Goal: Task Accomplishment & Management: Manage account settings

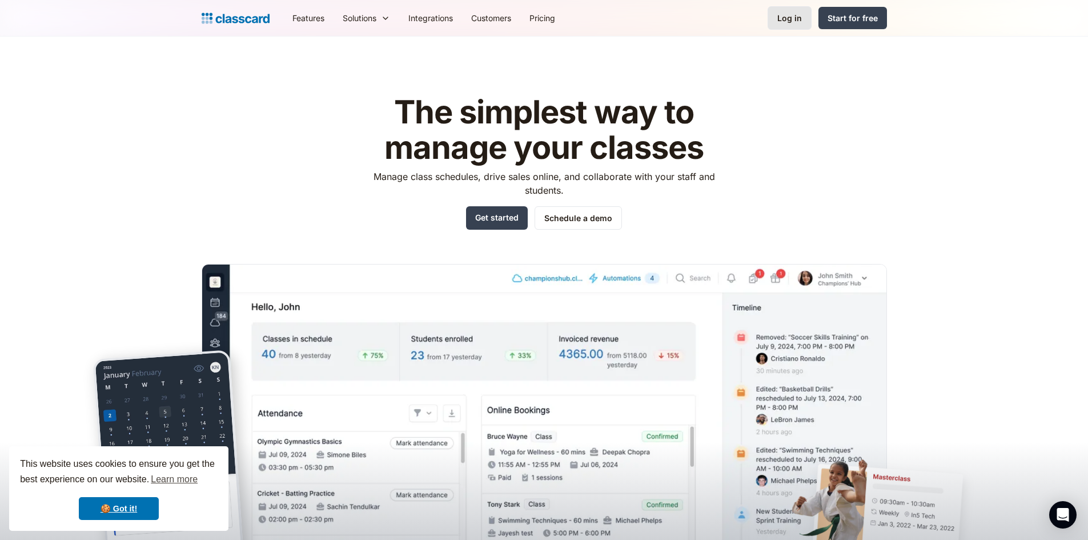
click at [779, 22] on link "Log in" at bounding box center [790, 17] width 44 height 23
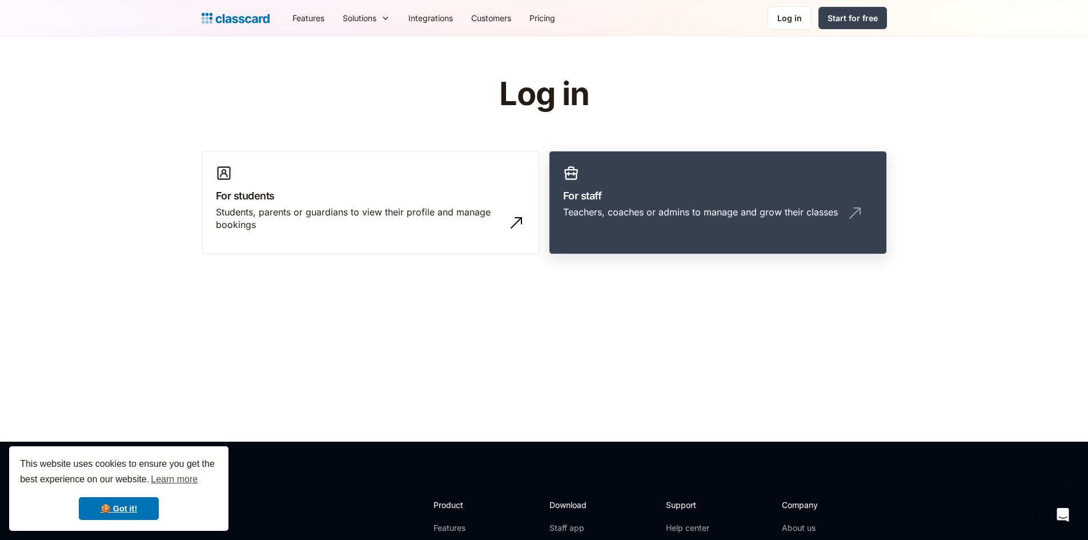
drag, startPoint x: 713, startPoint y: 189, endPoint x: 689, endPoint y: 179, distance: 25.7
click at [713, 189] on h3 "For staff" at bounding box center [718, 195] width 310 height 15
